Goal: Task Accomplishment & Management: Complete application form

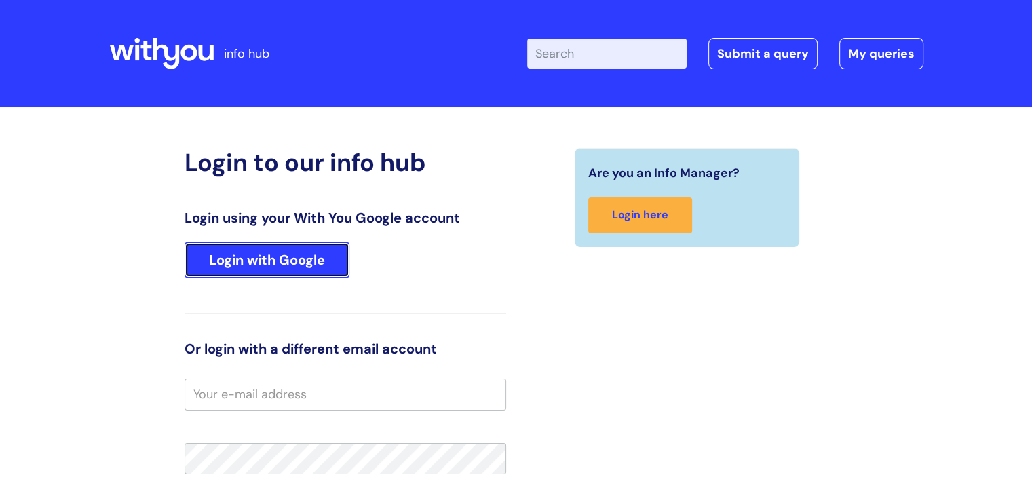
click at [277, 255] on link "Login with Google" at bounding box center [266, 259] width 165 height 35
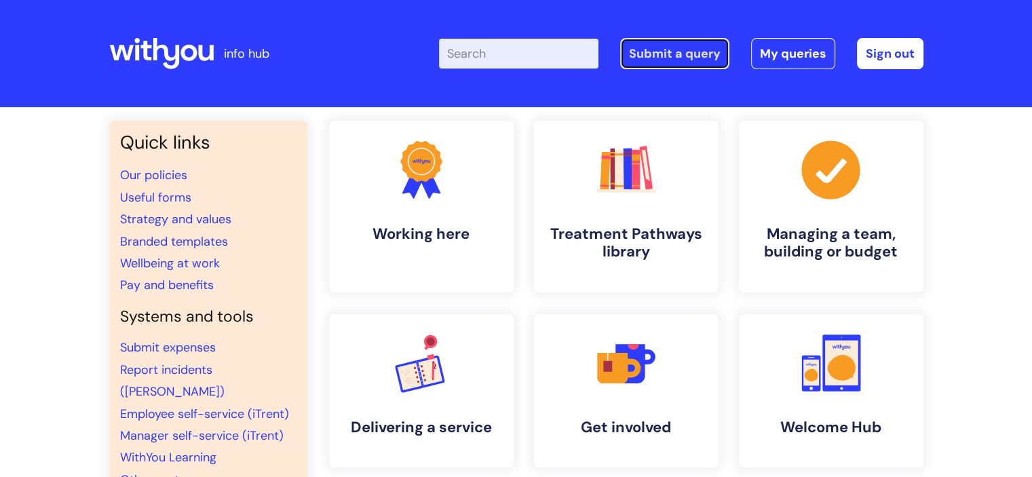
click at [684, 54] on link "Submit a query" at bounding box center [674, 53] width 109 height 31
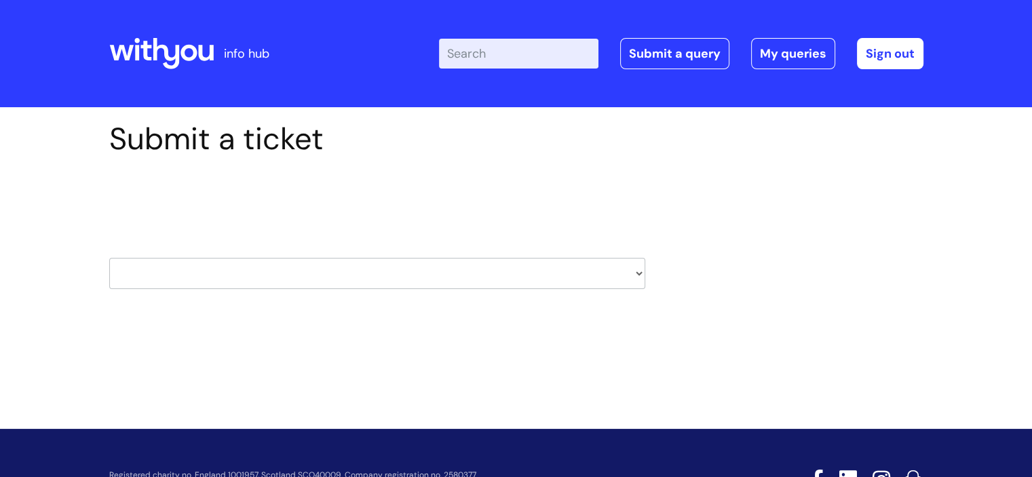
click at [601, 273] on select "HR / People IT and Support Clinical Drug Alerts Finance Accounts Data Support T…" at bounding box center [377, 273] width 536 height 31
select select "systems"
click at [109, 258] on select "HR / People IT and Support Clinical Drug Alerts Finance Accounts Data Support T…" at bounding box center [377, 273] width 536 height 31
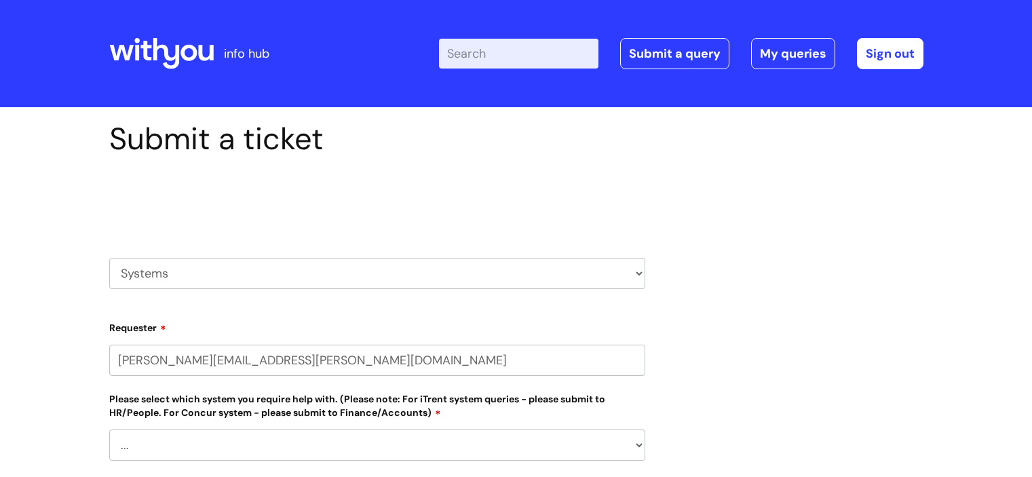
scroll to position [271, 0]
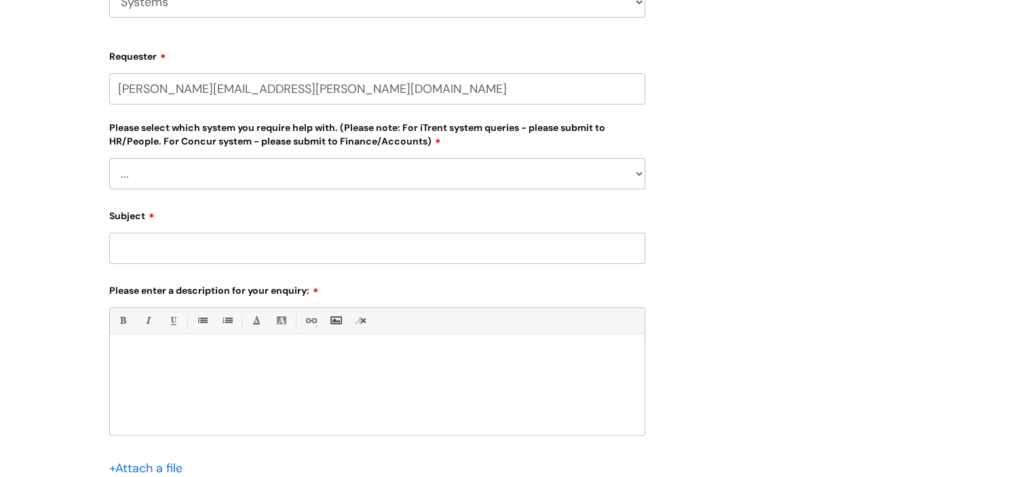
select select "80004157202"
click at [356, 173] on select "... Ulysses Helpdesk Monday.com Nebula fault ILLY CarePath fault Halo fault E-c…" at bounding box center [377, 173] width 536 height 31
select select "Something else"
click at [109, 158] on select "... Ulysses Helpdesk Monday.com Nebula fault ILLY CarePath fault Halo fault E-c…" at bounding box center [377, 173] width 536 height 31
click at [195, 246] on input "Subject" at bounding box center [377, 248] width 536 height 31
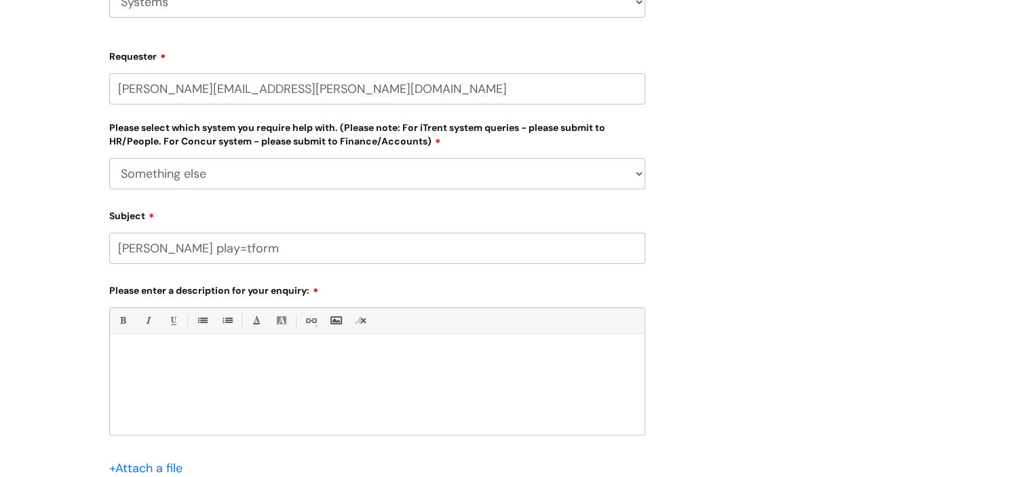
click at [150, 362] on p at bounding box center [377, 357] width 514 height 12
click at [168, 246] on input "occy play=tform" at bounding box center [377, 248] width 536 height 31
click at [174, 248] on input "occy play=tform" at bounding box center [377, 248] width 536 height 31
click at [182, 249] on input "occy plat=tform" at bounding box center [377, 248] width 536 height 31
type input "[PERSON_NAME] plat=form"
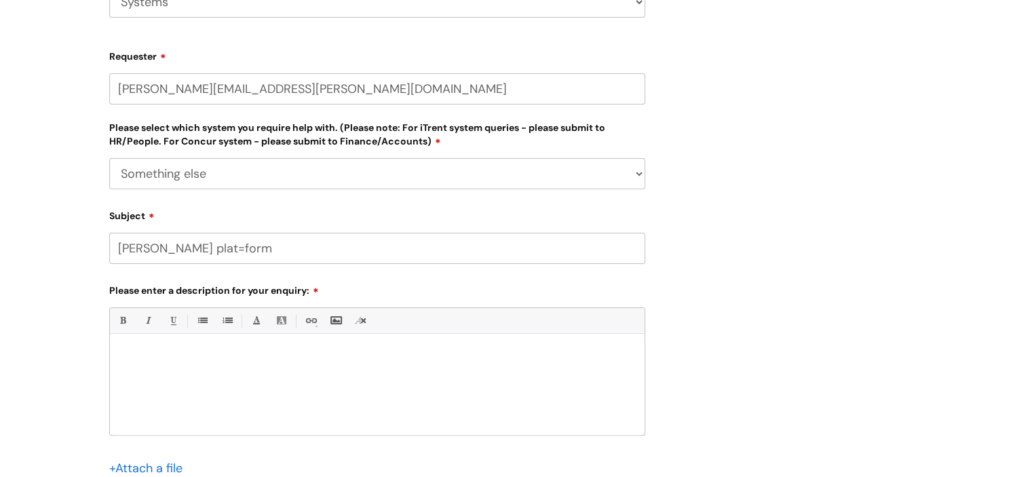
click at [149, 346] on div at bounding box center [377, 388] width 534 height 94
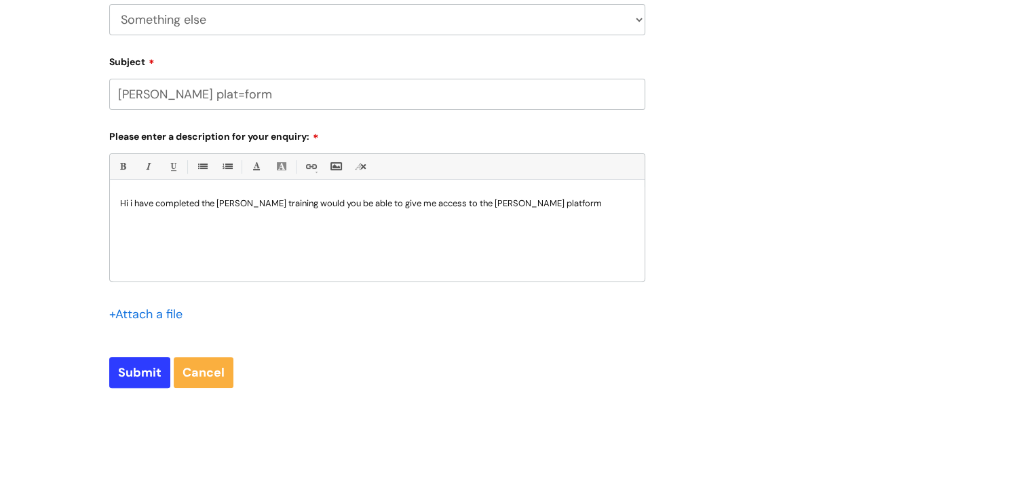
scroll to position [475, 0]
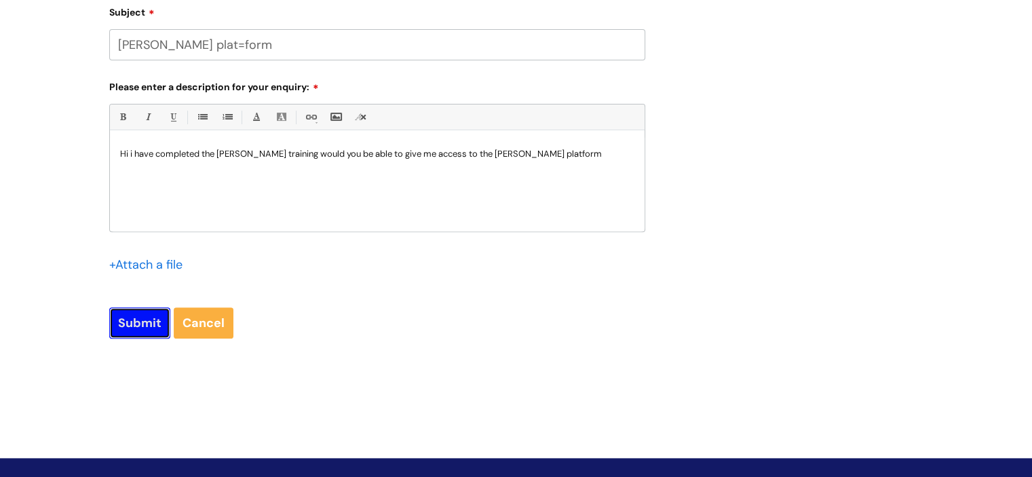
click at [149, 322] on input "Submit" at bounding box center [139, 322] width 61 height 31
type input "Please Wait..."
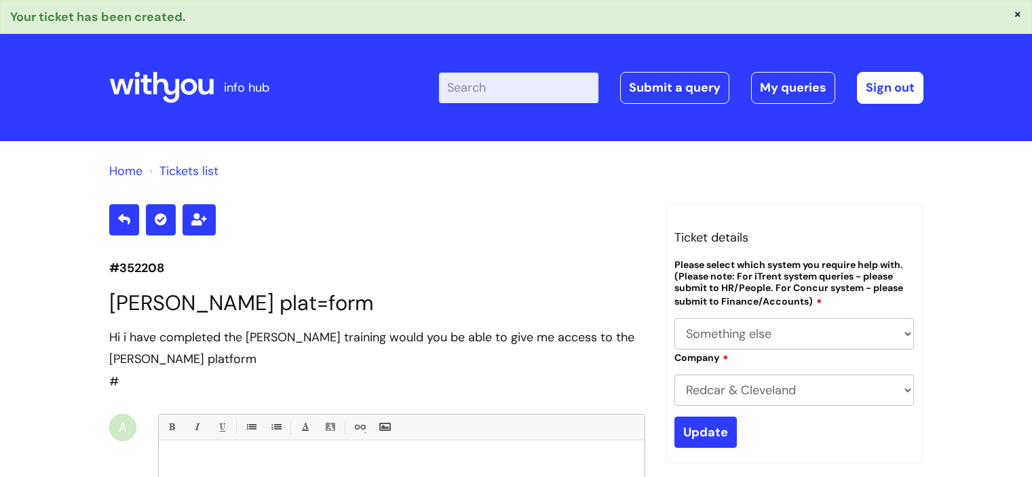
select select "Something else"
